Goal: Information Seeking & Learning: Understand process/instructions

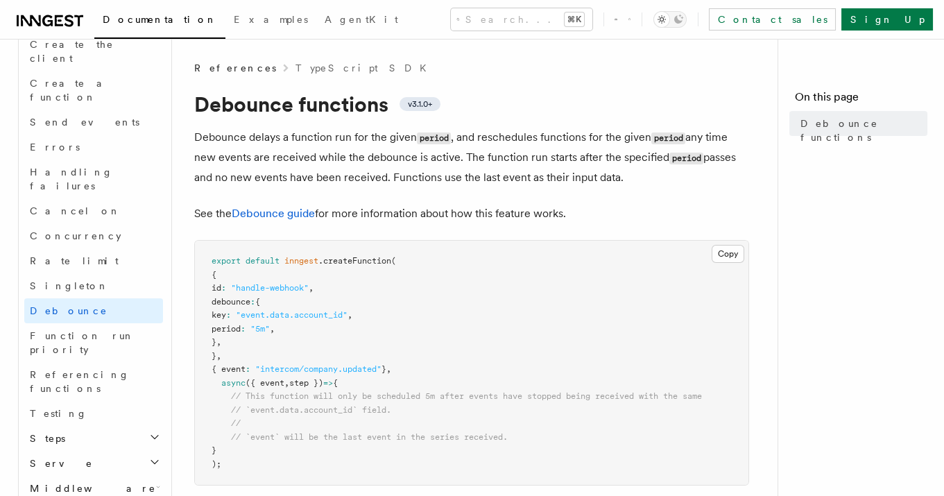
scroll to position [972, 0]
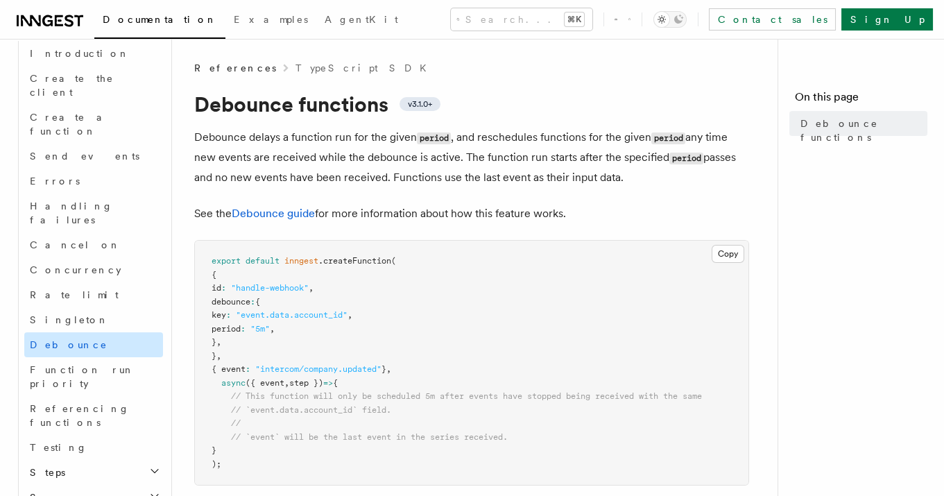
click at [76, 332] on link "Debounce" at bounding box center [93, 344] width 139 height 25
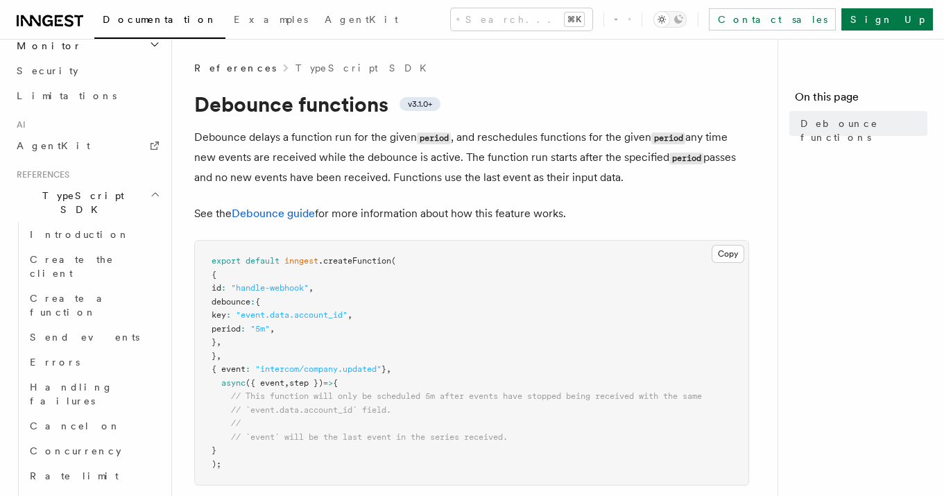
scroll to position [0, 0]
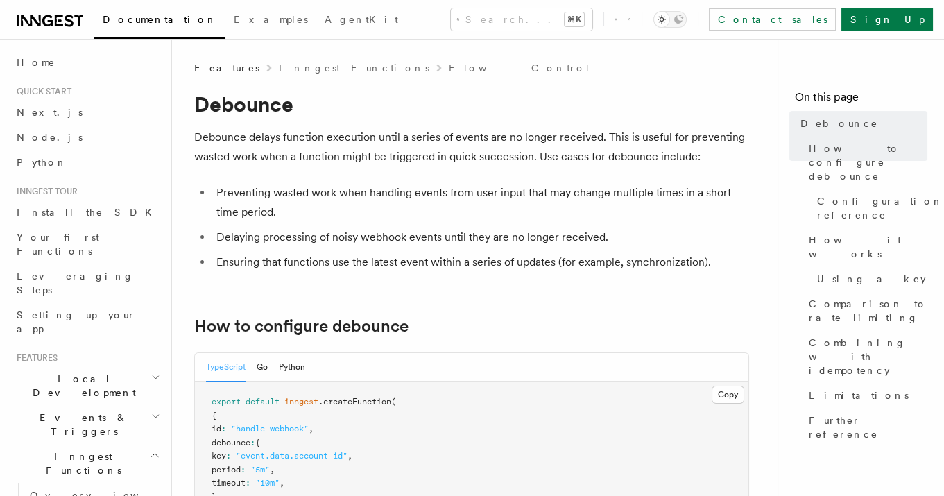
scroll to position [202, 0]
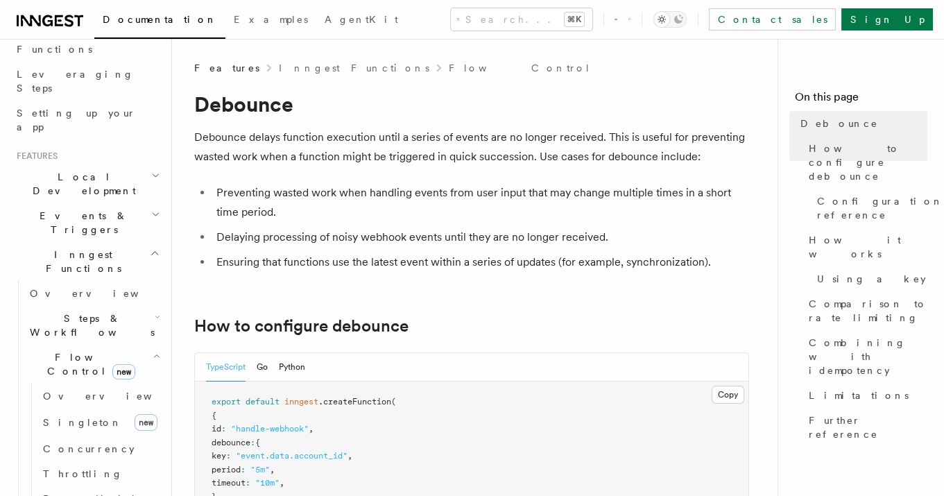
click at [76, 345] on h2 "Flow Control new" at bounding box center [93, 364] width 139 height 39
